Goal: Task Accomplishment & Management: Manage account settings

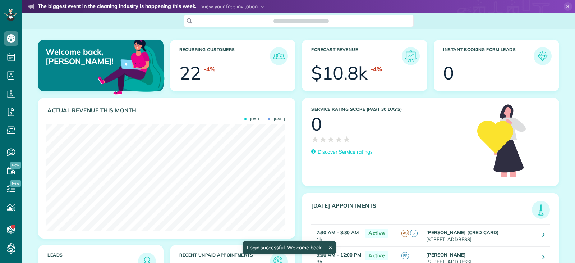
scroll to position [106, 239]
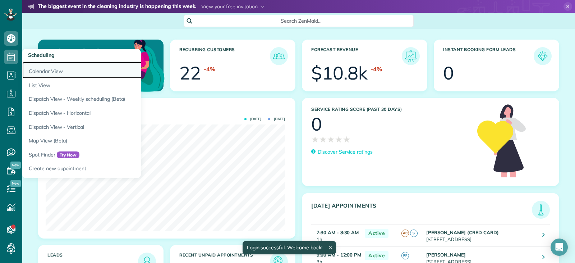
click at [49, 71] on link "Calendar View" at bounding box center [112, 70] width 180 height 17
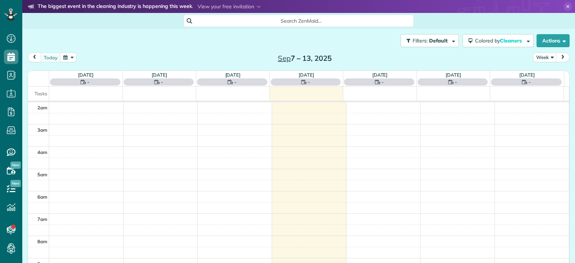
scroll to position [112, 0]
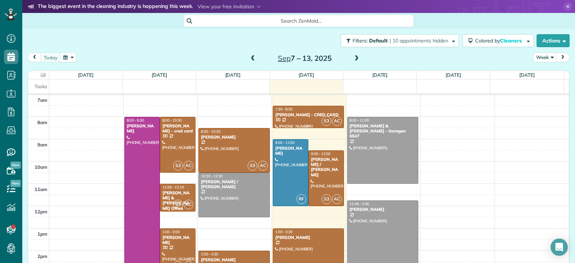
click at [304, 117] on div at bounding box center [308, 117] width 71 height 22
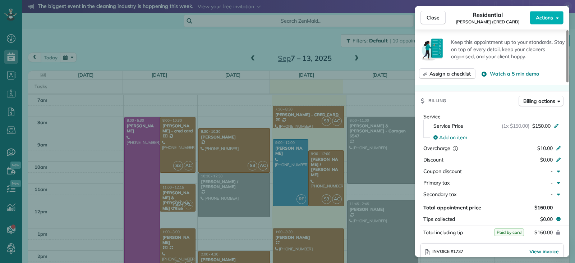
scroll to position [361, 0]
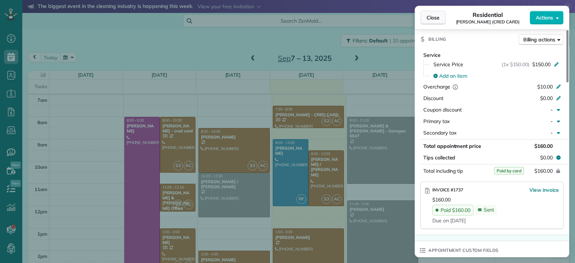
click at [431, 18] on span "Close" at bounding box center [433, 17] width 13 height 7
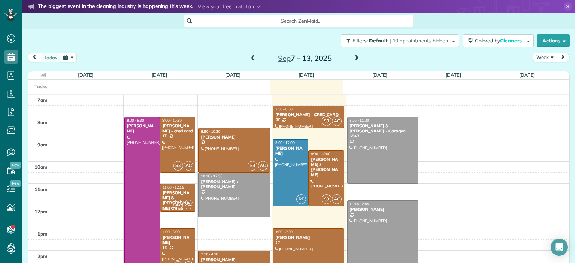
click at [309, 240] on link "S3 AC 1:00 - 3:30 [PERSON_NAME] [PHONE_NUMBER] [STREET_ADDRESS][PERSON_NAME]" at bounding box center [309, 256] width 72 height 56
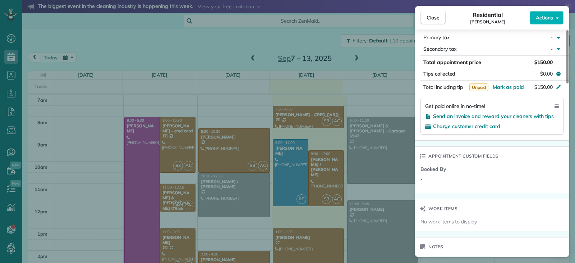
scroll to position [432, 0]
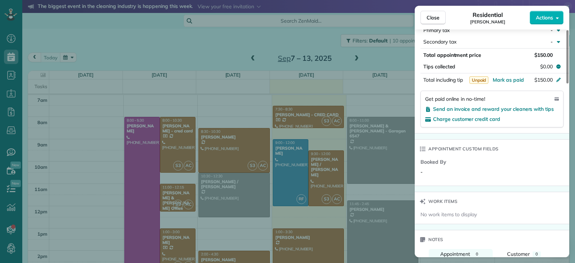
drag, startPoint x: 455, startPoint y: 107, endPoint x: 459, endPoint y: 125, distance: 18.5
click at [455, 107] on span "Send an invoice and reward your cleaners with tips" at bounding box center [493, 109] width 121 height 6
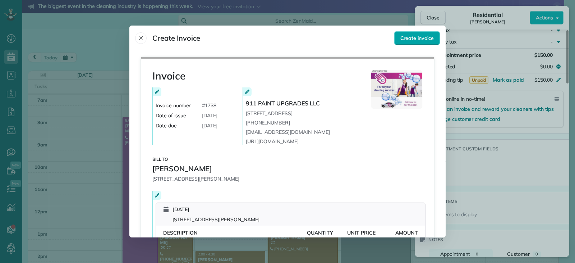
click at [417, 36] on span "Create invoice" at bounding box center [416, 38] width 33 height 7
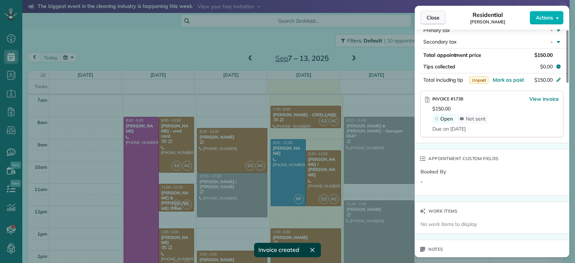
click at [431, 16] on span "Close" at bounding box center [433, 17] width 13 height 7
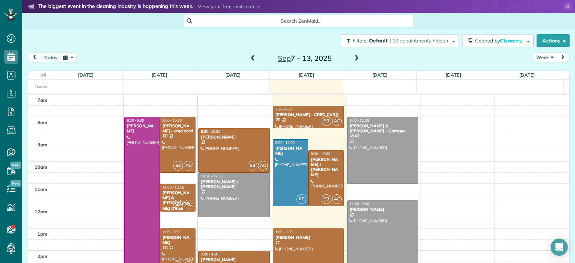
click at [250, 58] on span at bounding box center [253, 58] width 8 height 6
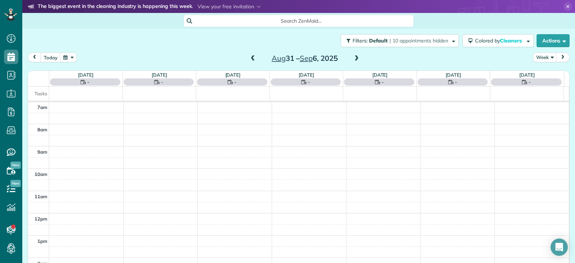
click at [249, 58] on span at bounding box center [253, 58] width 8 height 6
click at [315, 107] on td at bounding box center [309, 107] width 520 height 11
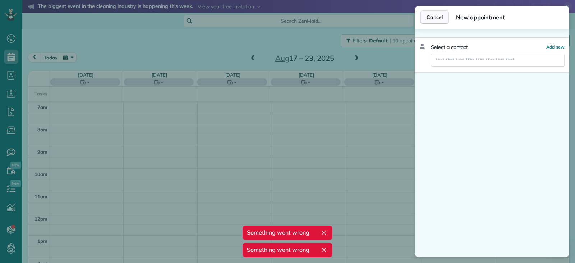
click at [429, 16] on span "Cancel" at bounding box center [435, 17] width 16 height 7
